Goal: Find specific page/section: Find specific page/section

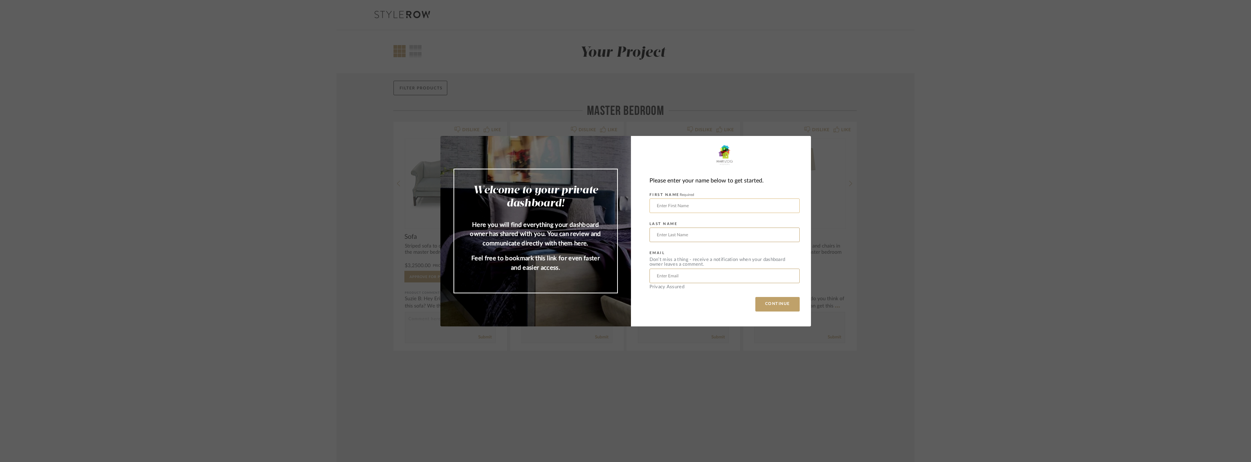
click at [693, 206] on input "text" at bounding box center [724, 205] width 150 height 15
type input "[PERSON_NAME]"
type input "[PERSON_NAME][EMAIL_ADDRESS][DOMAIN_NAME]"
click at [773, 302] on button "CONTINUE" at bounding box center [777, 304] width 44 height 15
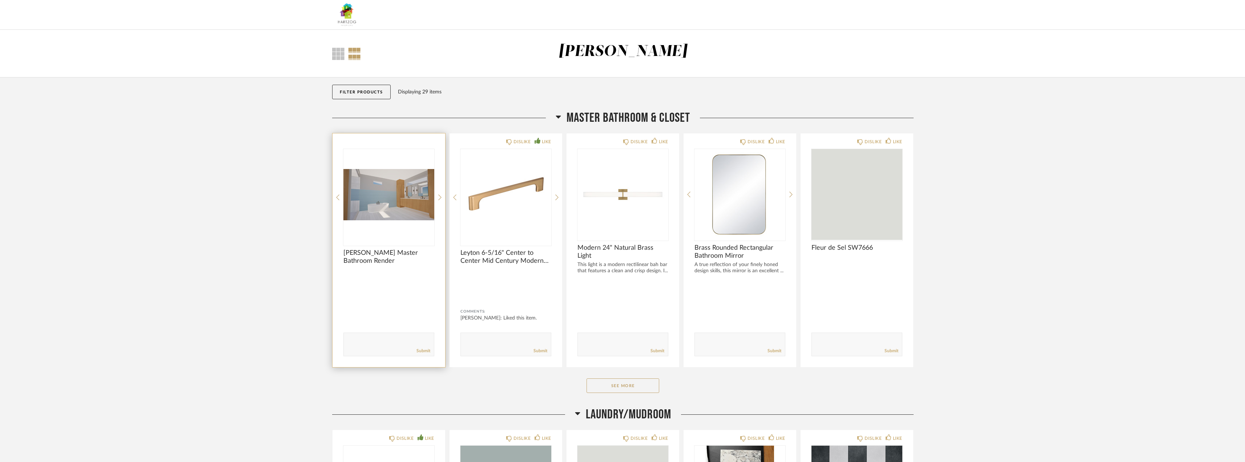
click at [395, 209] on img "0" at bounding box center [389, 194] width 91 height 91
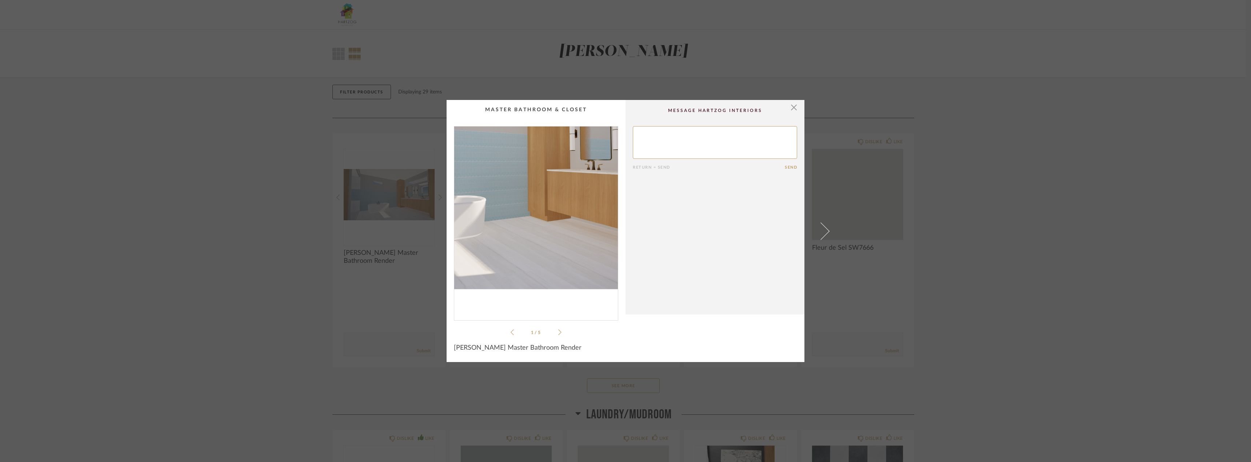
click at [550, 244] on img "0" at bounding box center [536, 221] width 164 height 188
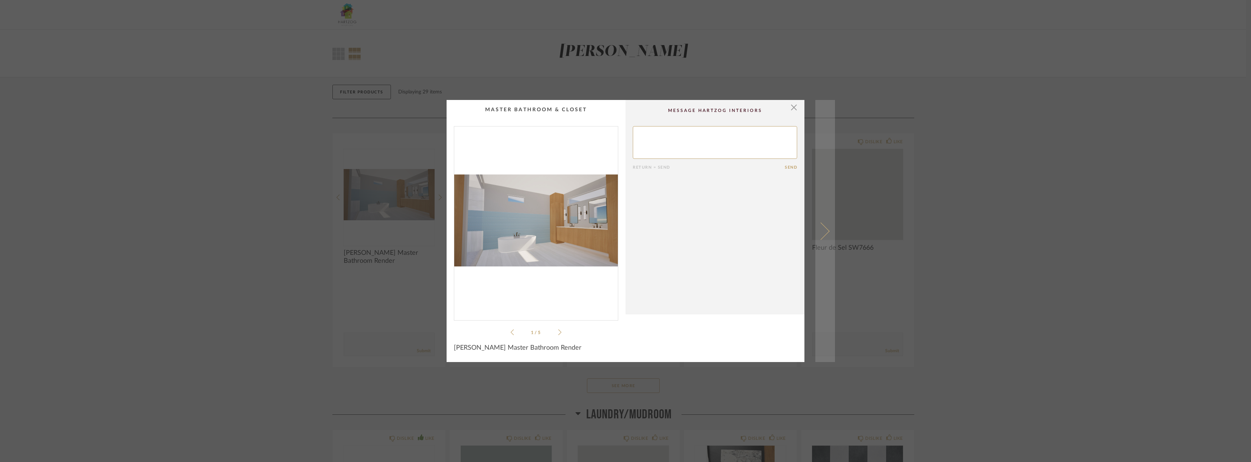
click at [824, 233] on span at bounding box center [820, 230] width 17 height 17
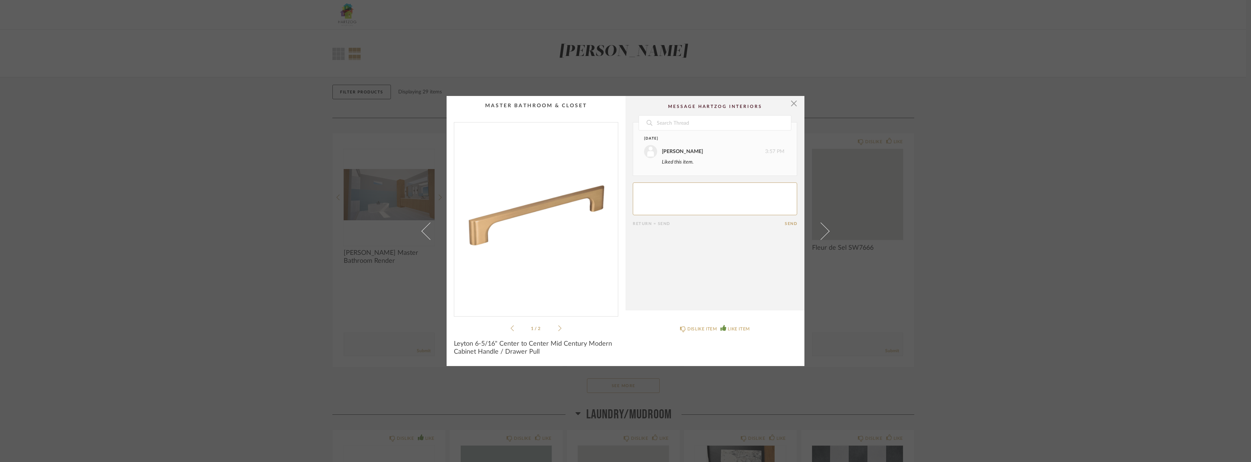
click at [824, 233] on span at bounding box center [820, 230] width 17 height 17
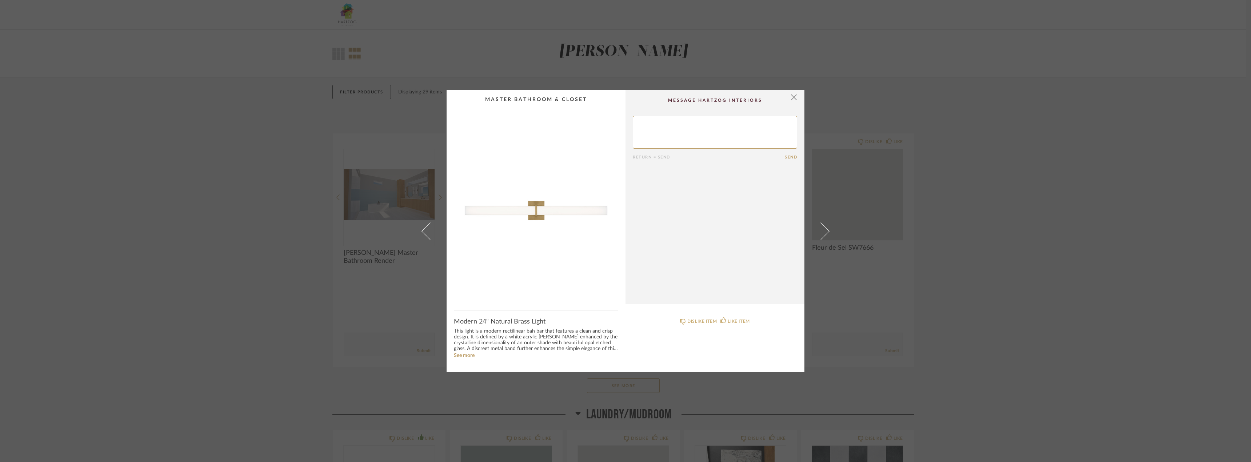
click at [824, 233] on span at bounding box center [820, 230] width 17 height 17
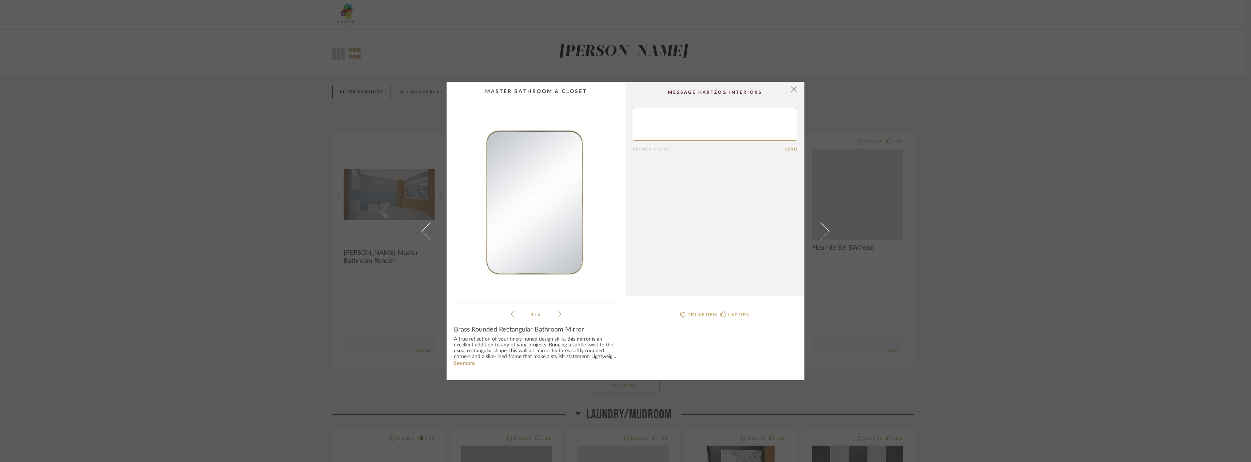
click at [824, 233] on span at bounding box center [820, 230] width 17 height 17
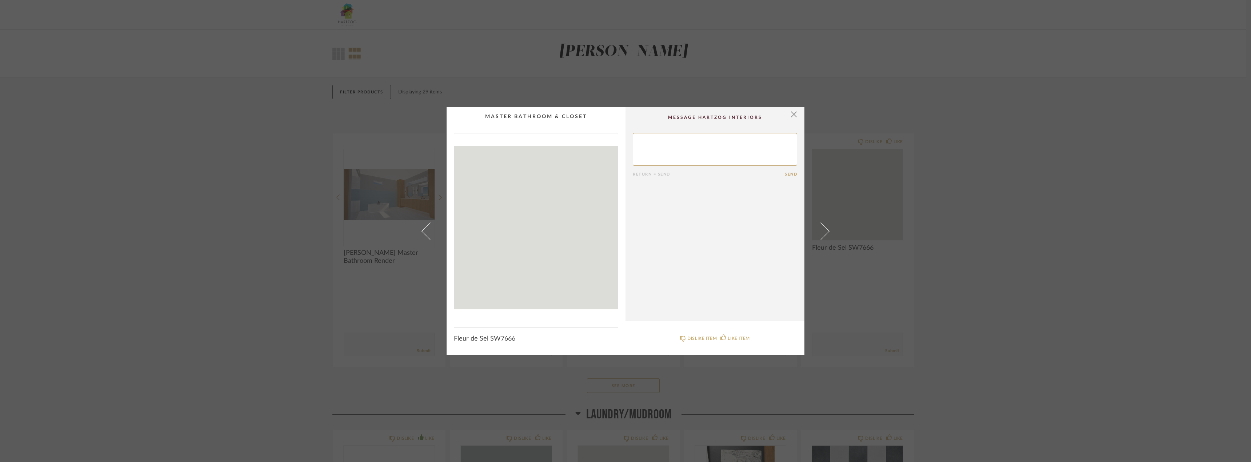
click at [824, 233] on span at bounding box center [820, 230] width 17 height 17
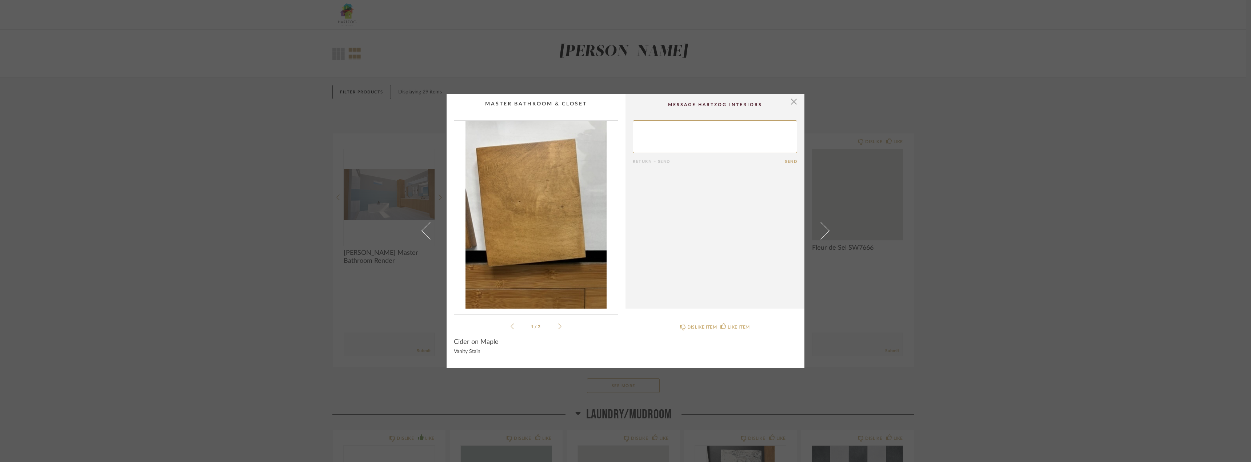
click at [824, 233] on span at bounding box center [820, 230] width 17 height 17
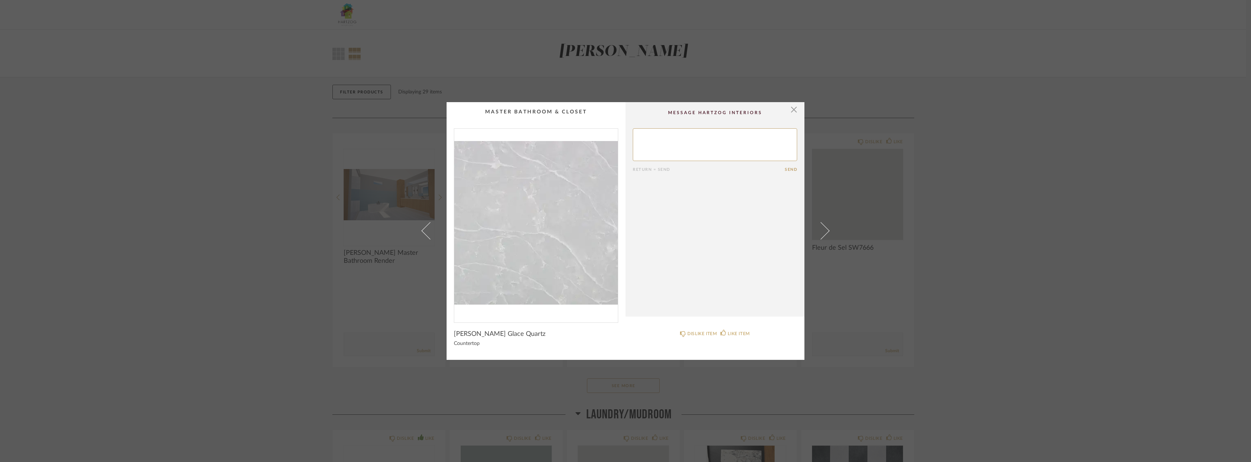
click at [824, 233] on span at bounding box center [820, 230] width 17 height 17
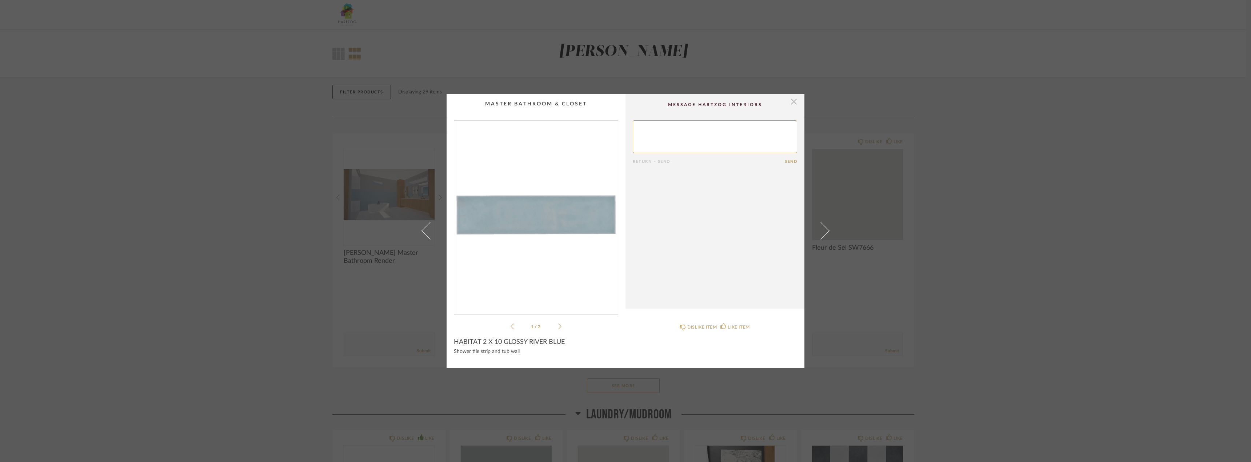
click at [792, 103] on span "button" at bounding box center [793, 101] width 15 height 15
